Goal: Information Seeking & Learning: Learn about a topic

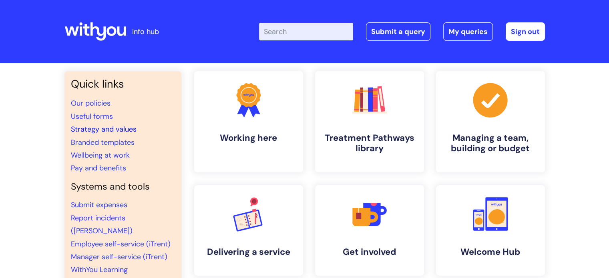
click at [127, 131] on link "Strategy and values" at bounding box center [104, 130] width 66 height 10
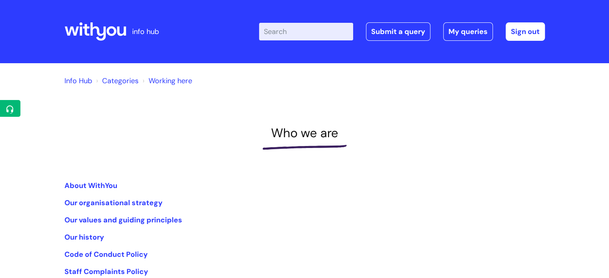
scroll to position [80, 0]
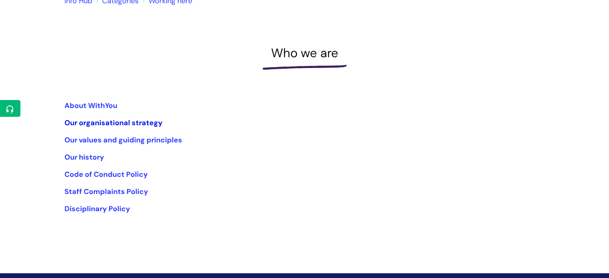
click at [105, 122] on link "Our organisational strategy" at bounding box center [113, 123] width 98 height 10
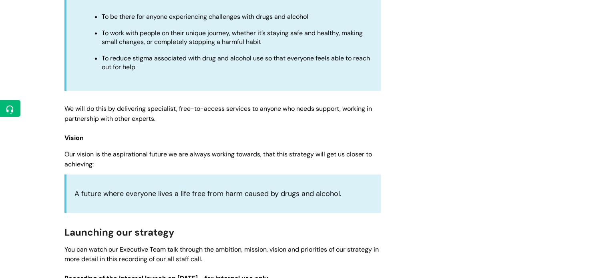
scroll to position [801, 0]
drag, startPoint x: 310, startPoint y: 134, endPoint x: 519, endPoint y: 114, distance: 210.4
click at [520, 113] on div "Our organisational strategy Modified on: Mon, 19 May, 2025 at 10:49 AM Use this…" at bounding box center [304, 84] width 493 height 1571
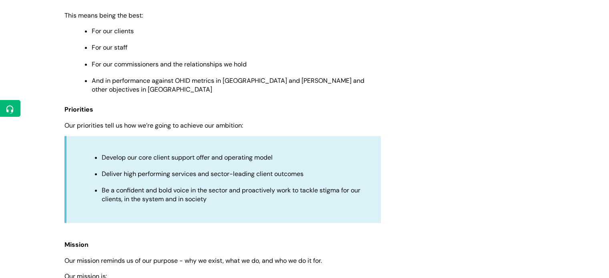
scroll to position [400, 0]
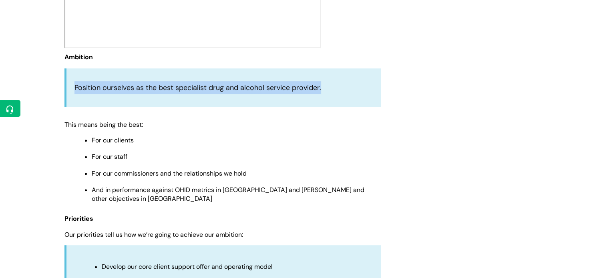
drag, startPoint x: 351, startPoint y: 88, endPoint x: 67, endPoint y: 88, distance: 283.9
click at [67, 88] on div "Position ourselves as the best specialist drug and alcohol service provider." at bounding box center [222, 87] width 316 height 38
click at [109, 101] on div "Position ourselves as the best specialist drug and alcohol service provider." at bounding box center [222, 87] width 316 height 38
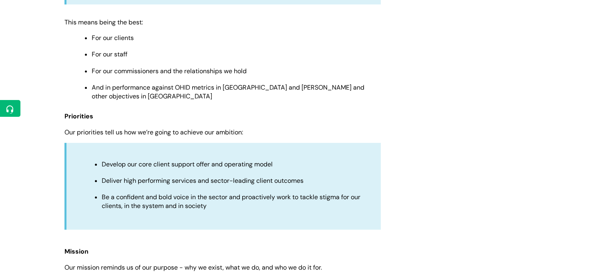
scroll to position [521, 0]
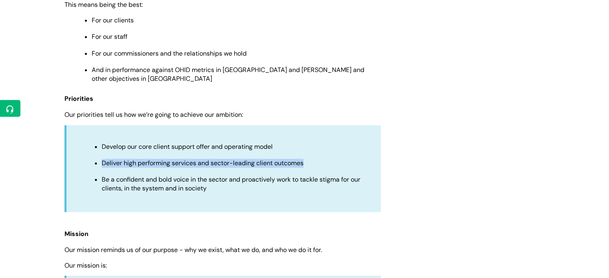
drag, startPoint x: 102, startPoint y: 157, endPoint x: 276, endPoint y: 163, distance: 173.9
click at [276, 163] on ul "Develop our core client support offer and operating model Deliver high performi…" at bounding box center [227, 167] width 290 height 52
copy span "Deliver high performing services and sector-leading client outcomes"
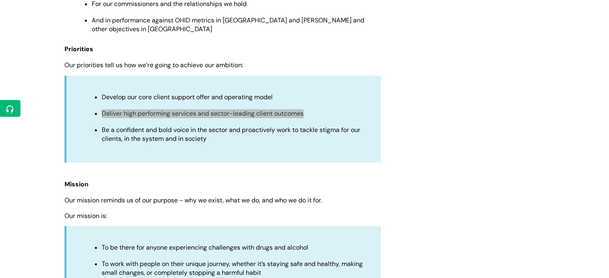
scroll to position [641, 0]
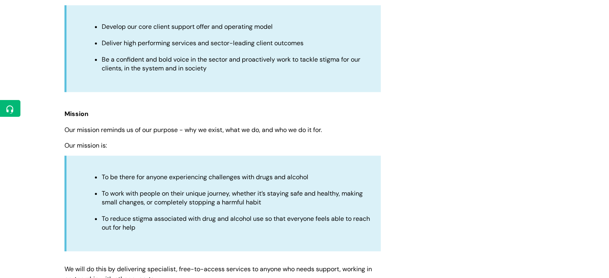
click at [143, 173] on span "To be there for anyone experiencing challenges with drugs and alcohol" at bounding box center [205, 177] width 207 height 8
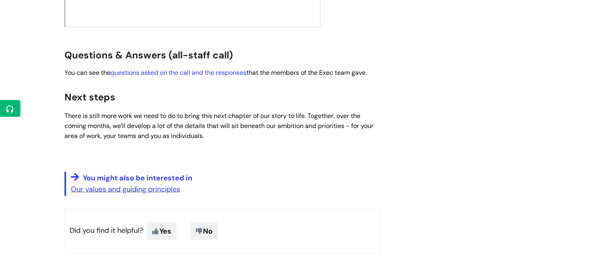
scroll to position [1482, 0]
